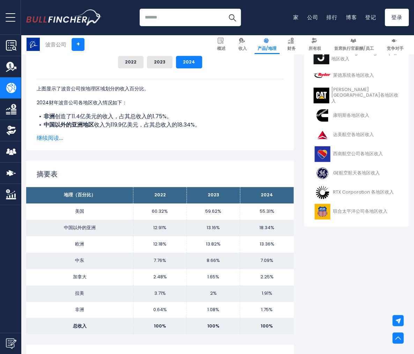
scroll to position [209, 0]
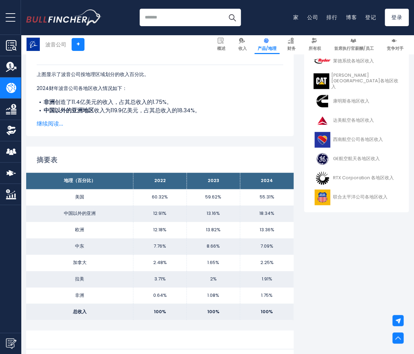
click at [243, 138] on div "波音公司各地区收入 2024财年波音公司按地理区域划分的收入如下： 非洲： 11.4亿美元 中国以外的亚洲地区： 119.9亿美元 加拿大： 14.7亿美元 …" at bounding box center [159, 307] width 267 height 720
click at [48, 125] on font "继续阅读..." at bounding box center [50, 124] width 27 height 8
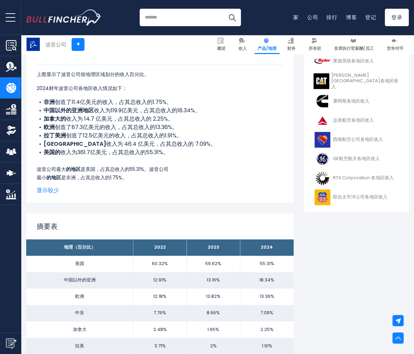
click at [62, 151] on font "收入为361.7亿美元，占其总收入的55.31%。" at bounding box center [114, 152] width 108 height 8
click at [62, 129] on font "创造了87.3亿美元的收入，占其总收入的13.36%。" at bounding box center [116, 127] width 123 height 8
click at [58, 108] on font "中国以外的亚洲地区" at bounding box center [69, 110] width 50 height 8
drag, startPoint x: 71, startPoint y: 104, endPoint x: 105, endPoint y: 112, distance: 34.7
click at [71, 105] on font "创造了11.4亿美元的收入，占其总收入的1.75%。" at bounding box center [113, 102] width 117 height 8
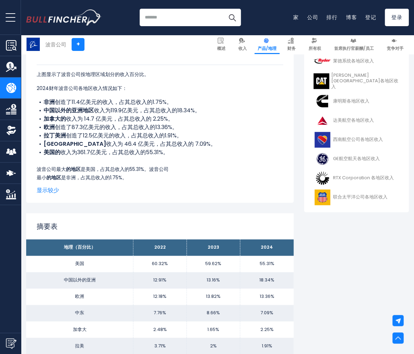
click at [106, 113] on font "收入为119.9亿美元，占其总收入的18.34%。" at bounding box center [147, 110] width 106 height 8
drag, startPoint x: 83, startPoint y: 121, endPoint x: 97, endPoint y: 120, distance: 13.6
click at [83, 121] on font "收入为 14.7 亿美元，占其总收入的 2.25%。" at bounding box center [119, 119] width 107 height 8
click at [107, 120] on font "收入为 14.7 亿美元，占其总收入的 2.25%。" at bounding box center [119, 119] width 107 height 8
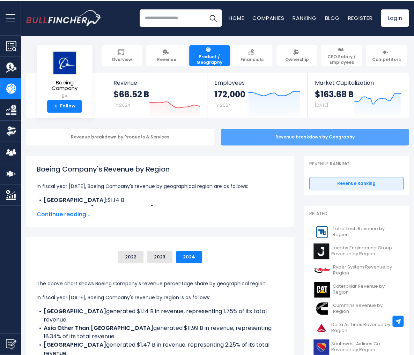
scroll to position [0, 0]
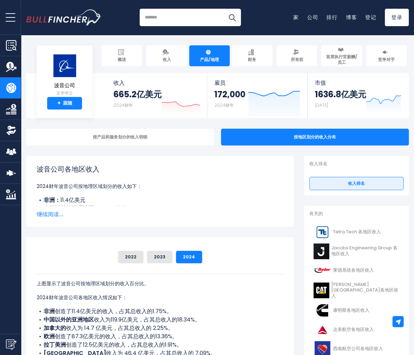
click at [180, 175] on div "波音公司各地区收入 2024财年波音公司按地理区域划分的收入如下： 非洲： 11.4亿美元 中国以外的亚洲地区： 119.9亿美元 加拿大： 14.7亿美元 …" at bounding box center [160, 185] width 246 height 42
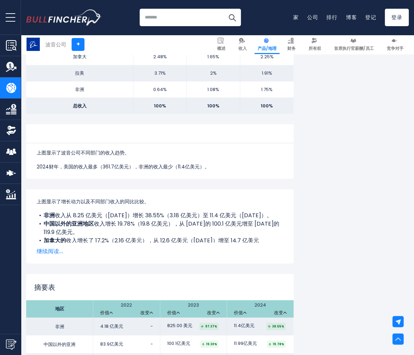
scroll to position [593, 0]
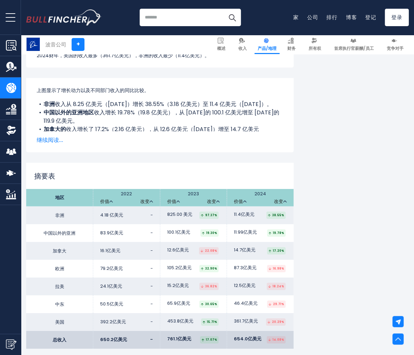
click at [49, 143] on font "继续阅读..." at bounding box center [50, 140] width 27 height 8
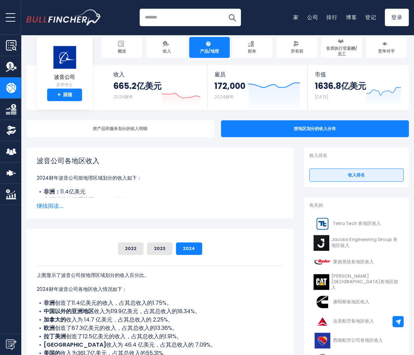
scroll to position [0, 0]
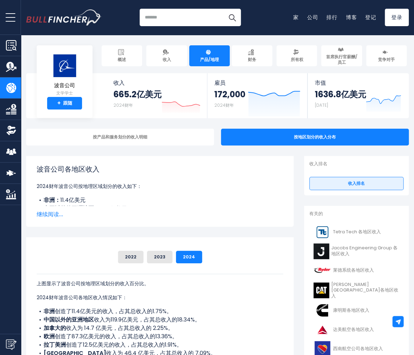
click at [52, 217] on font "继续阅读..." at bounding box center [50, 214] width 27 height 8
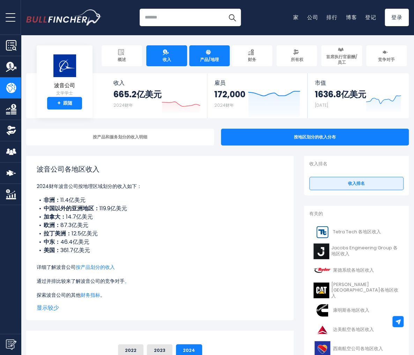
click at [167, 61] on font "收入" at bounding box center [166, 60] width 8 height 6
click at [166, 60] on font "收入" at bounding box center [166, 60] width 8 height 6
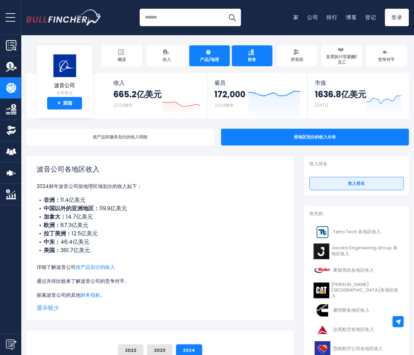
click at [247, 60] on link "财务" at bounding box center [252, 55] width 40 height 21
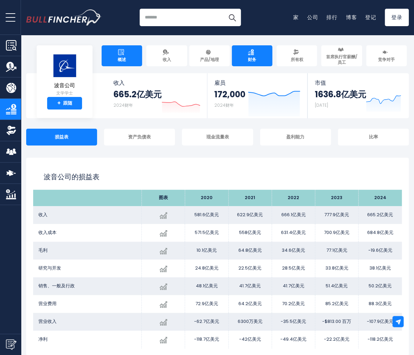
click at [116, 63] on link "概述" at bounding box center [122, 55] width 40 height 21
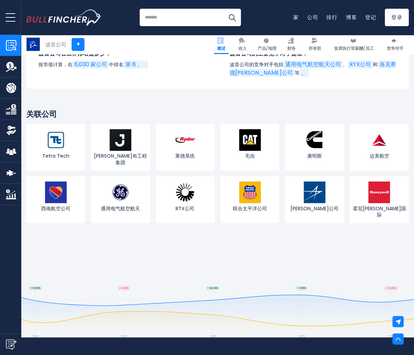
scroll to position [2443, 0]
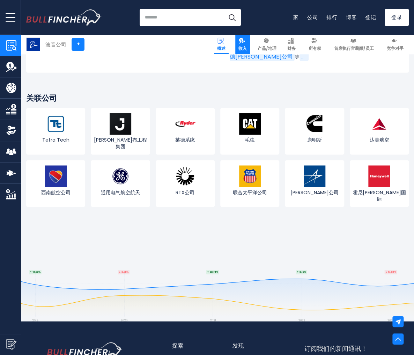
click at [243, 47] on font "收入" at bounding box center [242, 48] width 8 height 6
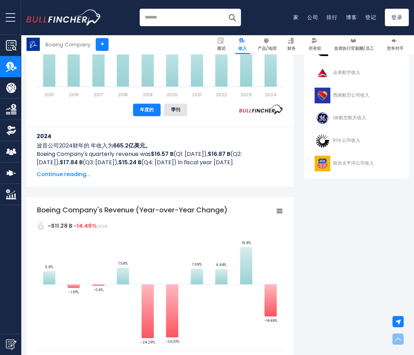
scroll to position [279, 0]
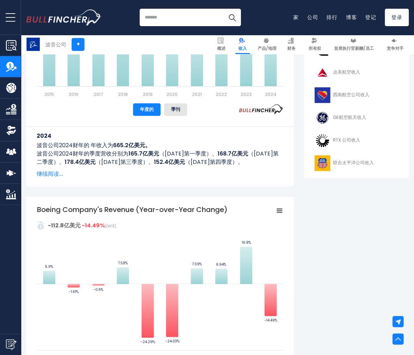
click at [55, 172] on font "继续阅读..." at bounding box center [50, 174] width 27 height 8
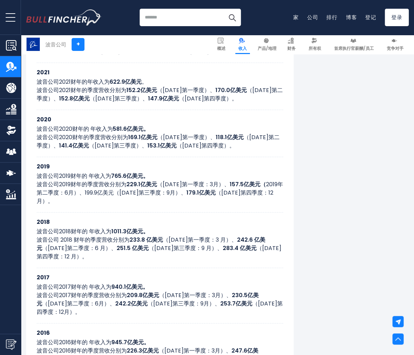
scroll to position [0, 0]
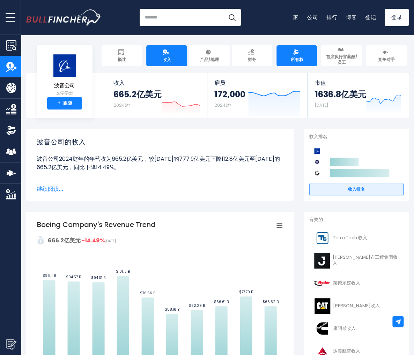
click at [292, 60] on font "所有权" at bounding box center [296, 60] width 13 height 6
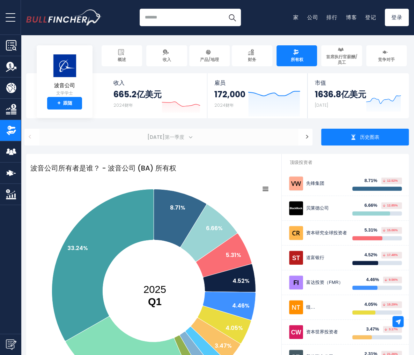
click at [176, 134] on font "[DATE]第一季度" at bounding box center [165, 137] width 37 height 7
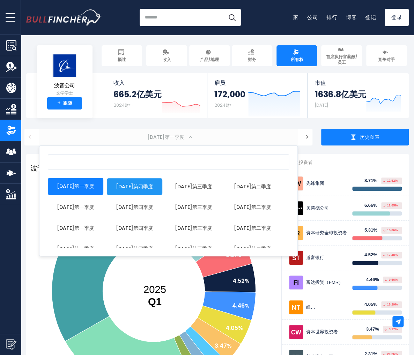
click at [173, 134] on font "2025年第一季度" at bounding box center [165, 137] width 37 height 7
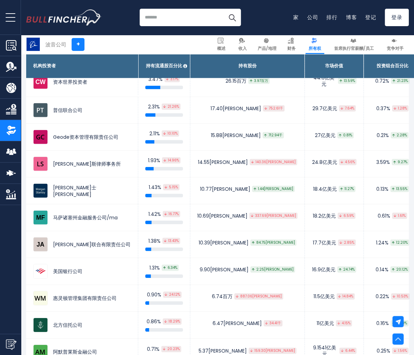
scroll to position [628, 0]
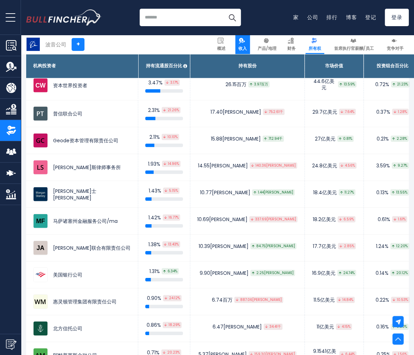
click at [245, 46] on font "收入" at bounding box center [242, 48] width 8 height 6
click at [267, 47] on font "产品/地理" at bounding box center [267, 48] width 19 height 6
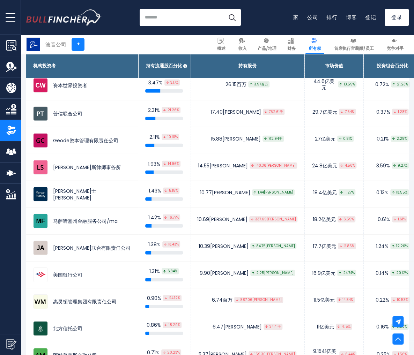
scroll to position [558, 0]
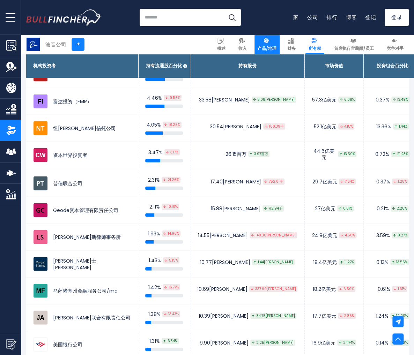
click at [261, 44] on link "产品/地理" at bounding box center [266, 44] width 25 height 19
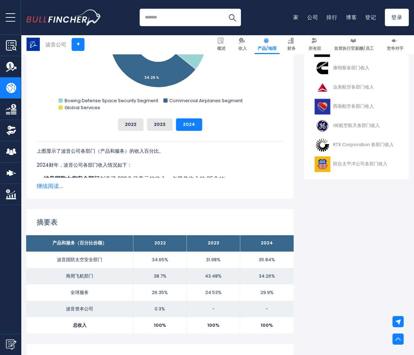
scroll to position [314, 0]
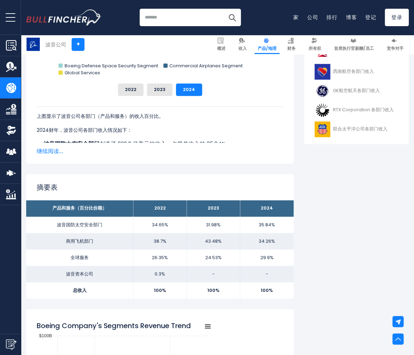
click at [52, 146] on div "上图显示了波音公司各部门（产品和服务）的收入百分比。 2022财年，波音公司各部门收入情况如下： 波音资本公司 创造了 1.99 亿美元的收入，占其总收入的 …" at bounding box center [160, 126] width 246 height 60
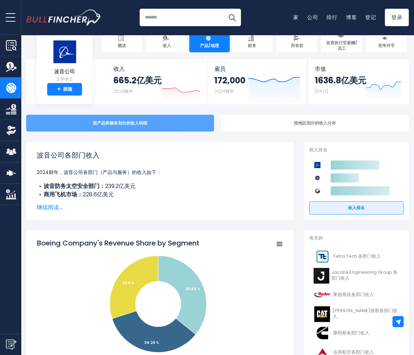
scroll to position [0, 0]
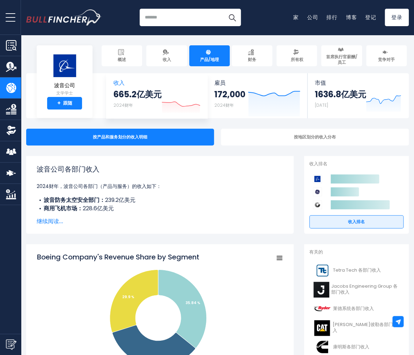
click at [128, 99] on font "665.2亿美元" at bounding box center [137, 95] width 48 height 12
click at [118, 80] on font "收入" at bounding box center [118, 83] width 11 height 8
click at [139, 96] on font "665.2亿美元" at bounding box center [137, 95] width 48 height 12
click at [167, 60] on font "收入" at bounding box center [166, 60] width 8 height 6
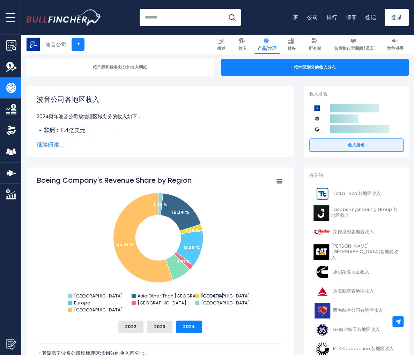
click at [279, 183] on icon "波音公司各地区收入份额" at bounding box center [279, 181] width 5 height 3
click at [262, 144] on span "继续阅读..." at bounding box center [160, 145] width 246 height 8
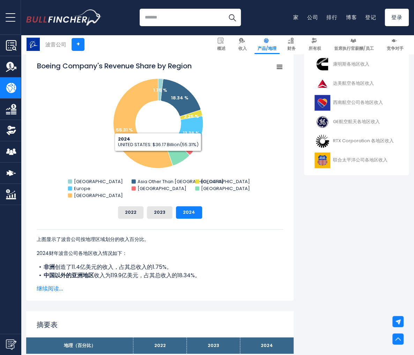
scroll to position [278, 0]
click at [130, 219] on div "The above chart shows Boeing Company's revenue percentage share by geographical…" at bounding box center [160, 249] width 246 height 61
click at [131, 215] on font "2022" at bounding box center [131, 212] width 12 height 7
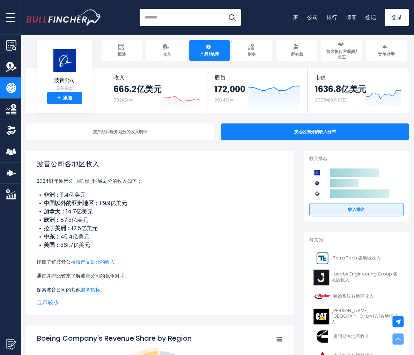
scroll to position [0, 0]
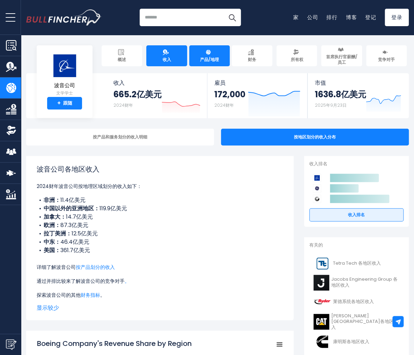
click at [172, 55] on link "收入" at bounding box center [166, 55] width 40 height 21
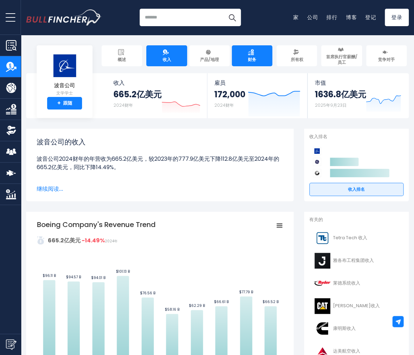
click at [253, 55] on link "财务" at bounding box center [252, 55] width 40 height 21
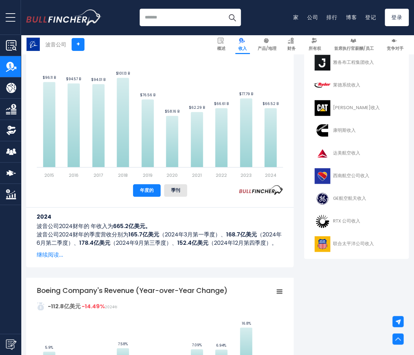
scroll to position [209, 0]
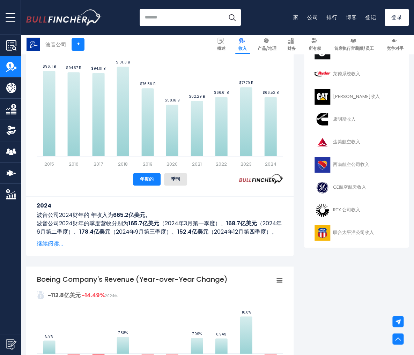
click at [54, 244] on font "继续阅读..." at bounding box center [50, 244] width 27 height 8
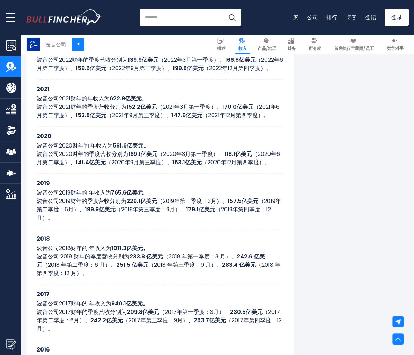
scroll to position [454, 0]
